Goal: Task Accomplishment & Management: Manage account settings

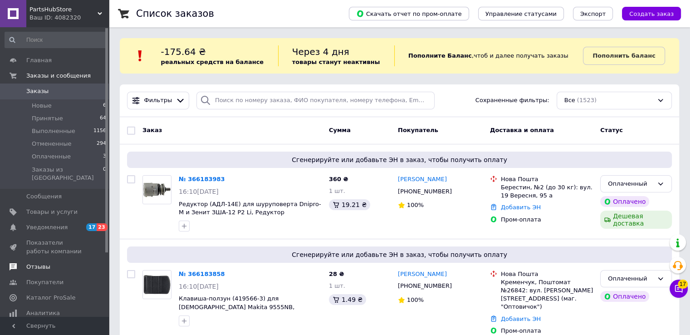
click at [45, 263] on span "Отзывы" at bounding box center [38, 267] width 24 height 8
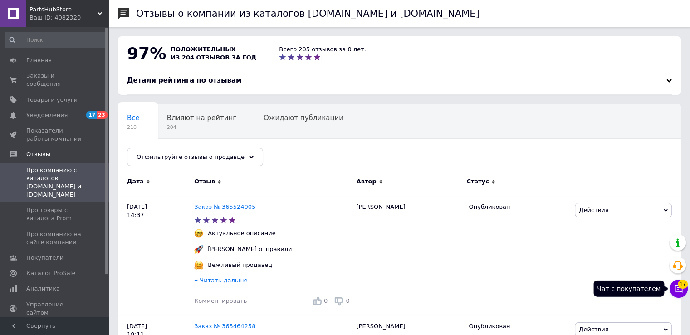
click at [679, 293] on button "Чат с покупателем 17" at bounding box center [678, 288] width 18 height 18
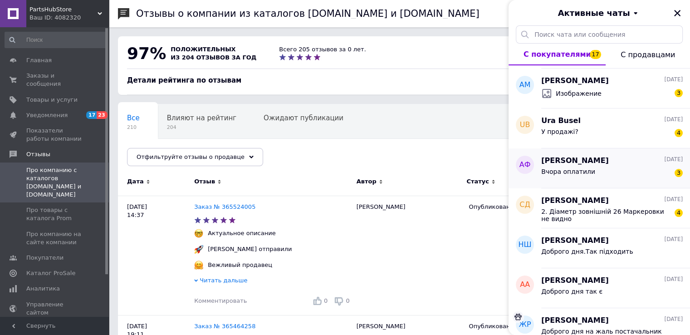
scroll to position [45, 0]
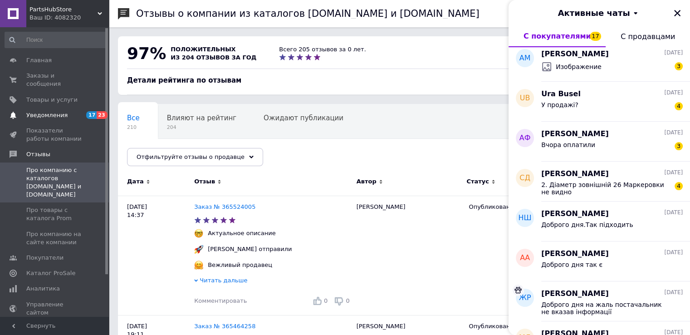
click at [55, 111] on span "Уведомления" at bounding box center [46, 115] width 41 height 8
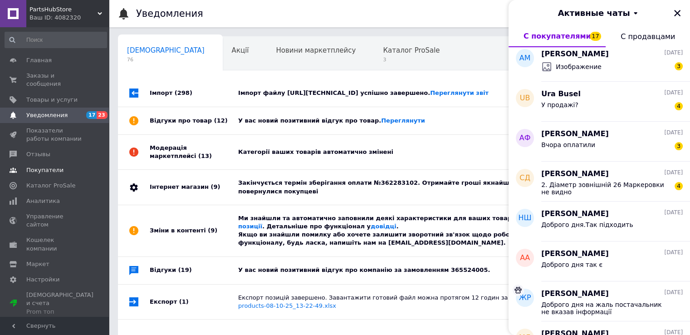
click at [68, 162] on link "Покупатели" at bounding box center [56, 169] width 112 height 15
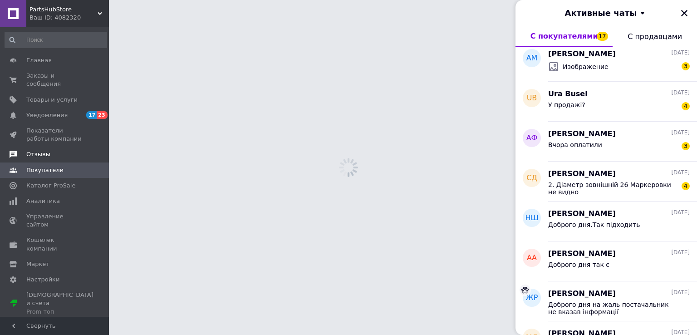
click at [68, 150] on span "Отзывы" at bounding box center [55, 154] width 58 height 8
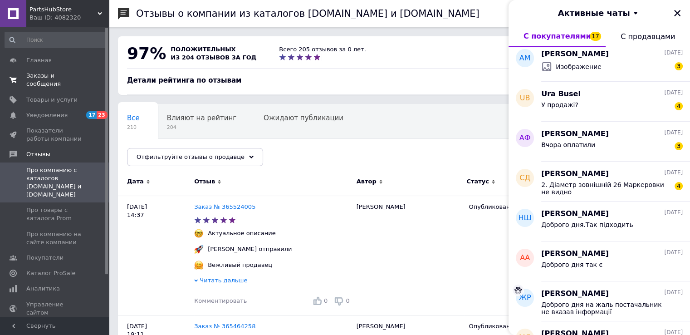
click at [39, 77] on span "Заказы и сообщения" at bounding box center [55, 80] width 58 height 16
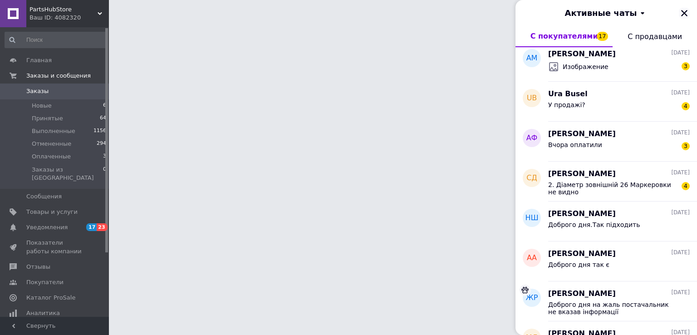
click at [682, 13] on icon "Закрыть" at bounding box center [684, 13] width 8 height 8
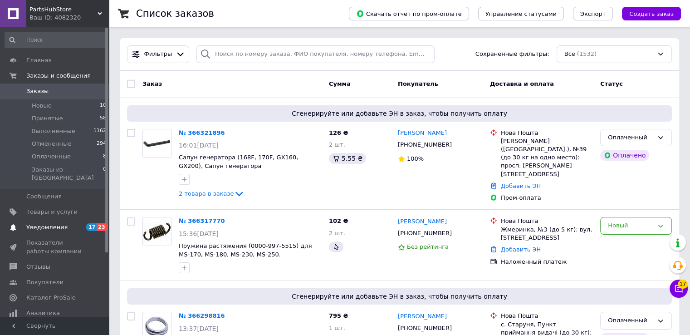
click at [82, 223] on span "Уведомления" at bounding box center [55, 227] width 58 height 8
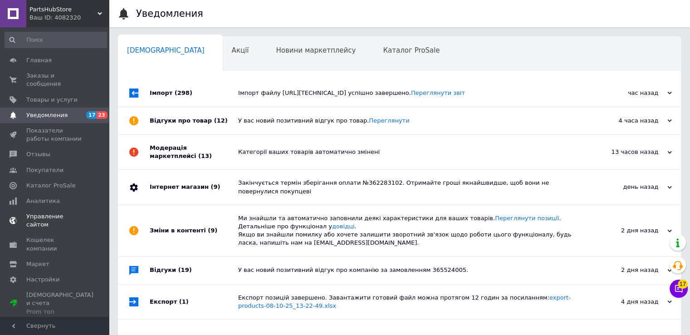
click at [49, 209] on link "Управление сайтом" at bounding box center [56, 221] width 112 height 24
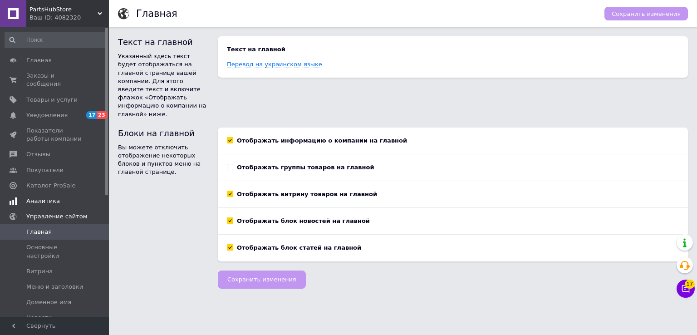
click at [51, 197] on span "Аналитика" at bounding box center [43, 201] width 34 height 8
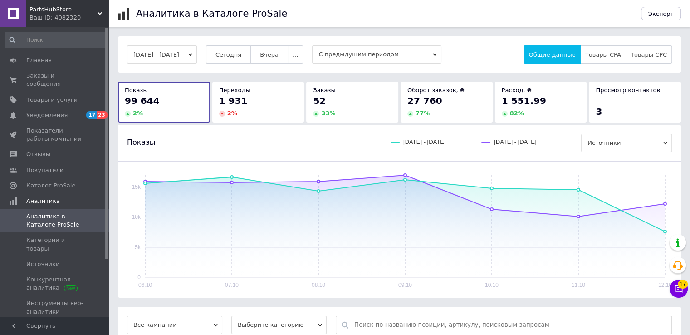
click at [235, 62] on button "Сегодня" at bounding box center [228, 54] width 45 height 18
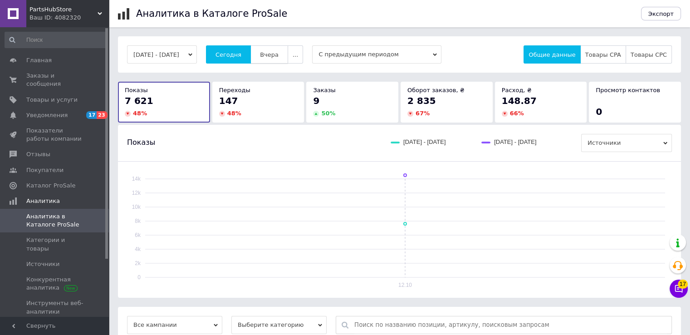
click at [272, 48] on button "Вчера" at bounding box center [269, 54] width 38 height 18
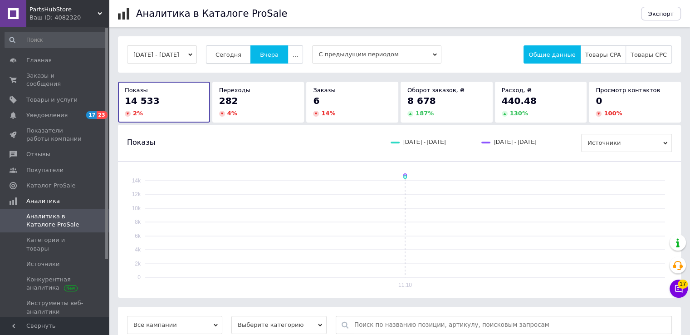
click at [232, 57] on span "Сегодня" at bounding box center [228, 54] width 26 height 7
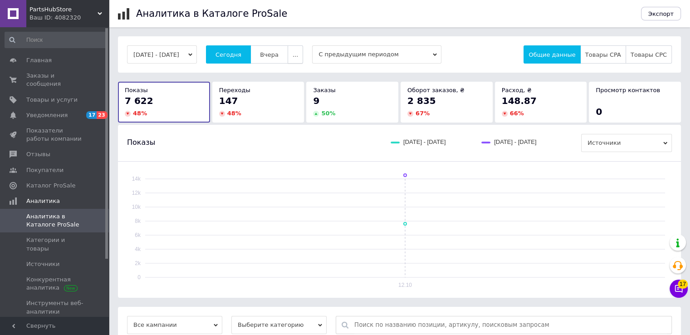
click at [298, 51] on span "..." at bounding box center [295, 54] width 5 height 7
click at [284, 104] on span "2 недели" at bounding box center [276, 107] width 29 height 7
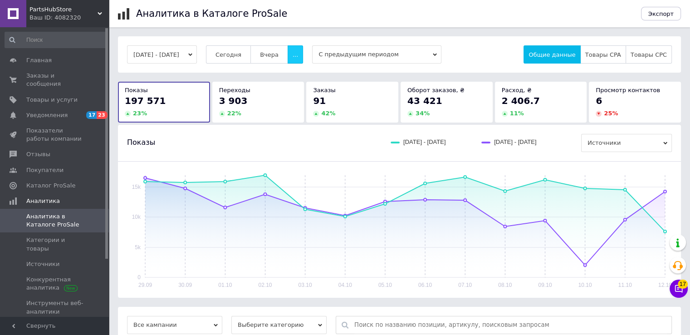
click at [298, 51] on span "..." at bounding box center [295, 54] width 5 height 7
click at [282, 91] on span "Неделя" at bounding box center [276, 90] width 23 height 7
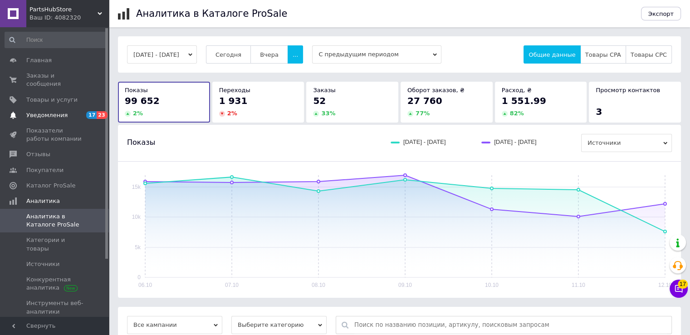
click at [62, 111] on span "Уведомления" at bounding box center [46, 115] width 41 height 8
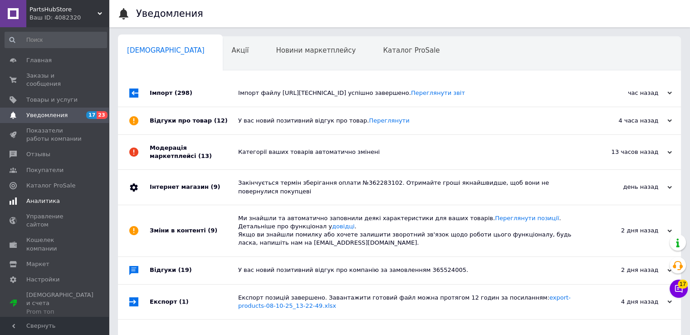
click at [51, 193] on link "Аналитика" at bounding box center [56, 200] width 112 height 15
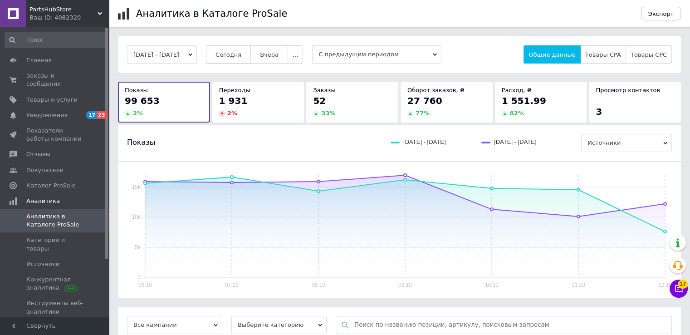
drag, startPoint x: 239, startPoint y: 56, endPoint x: 236, endPoint y: 62, distance: 6.5
click at [238, 59] on button "Сегодня" at bounding box center [228, 54] width 45 height 18
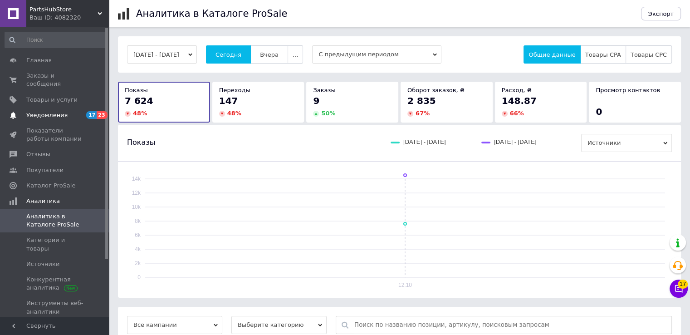
click at [51, 113] on link "Уведомления 17 23" at bounding box center [56, 114] width 112 height 15
